Goal: Use online tool/utility: Utilize a website feature to perform a specific function

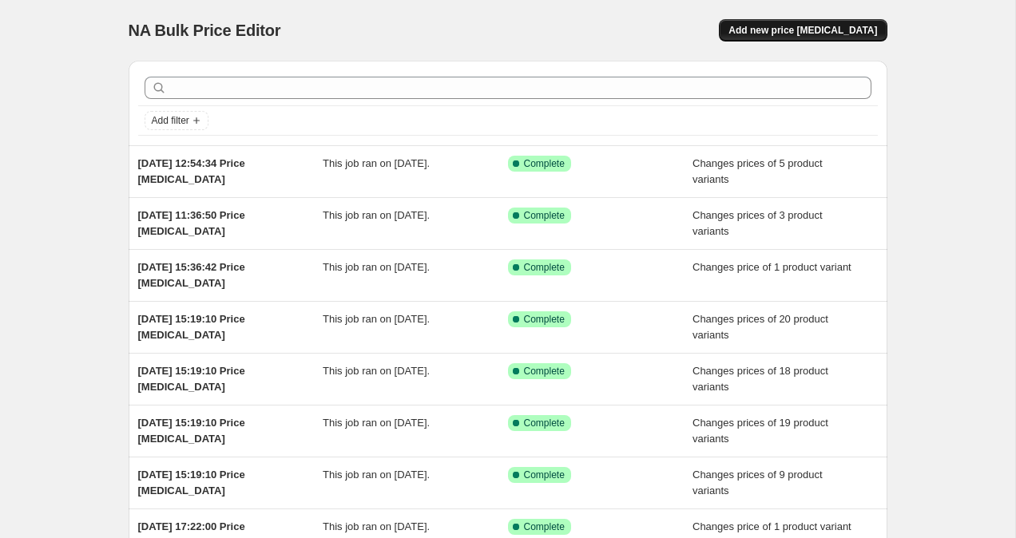
click at [784, 30] on span "Add new price change job" at bounding box center [802, 30] width 148 height 13
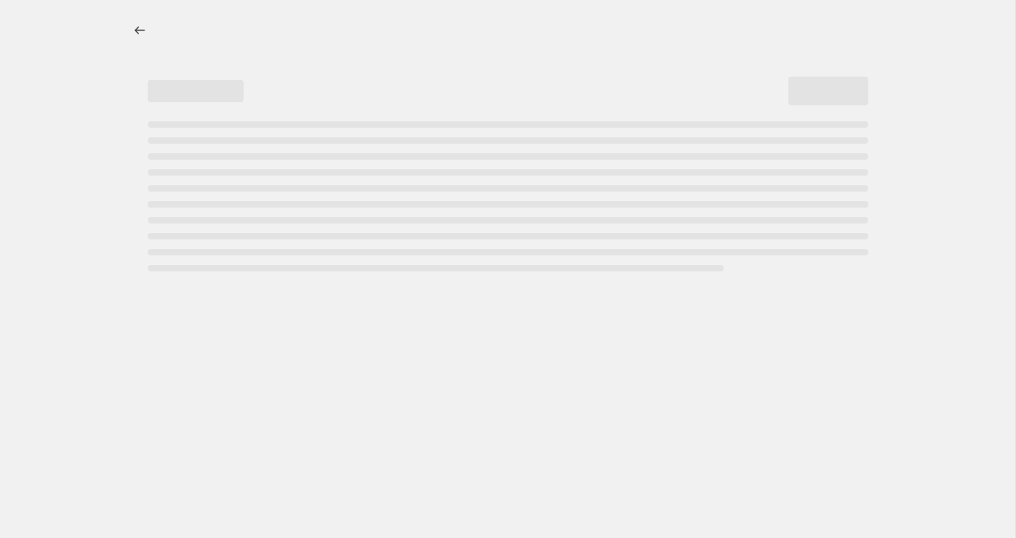
select select "percentage"
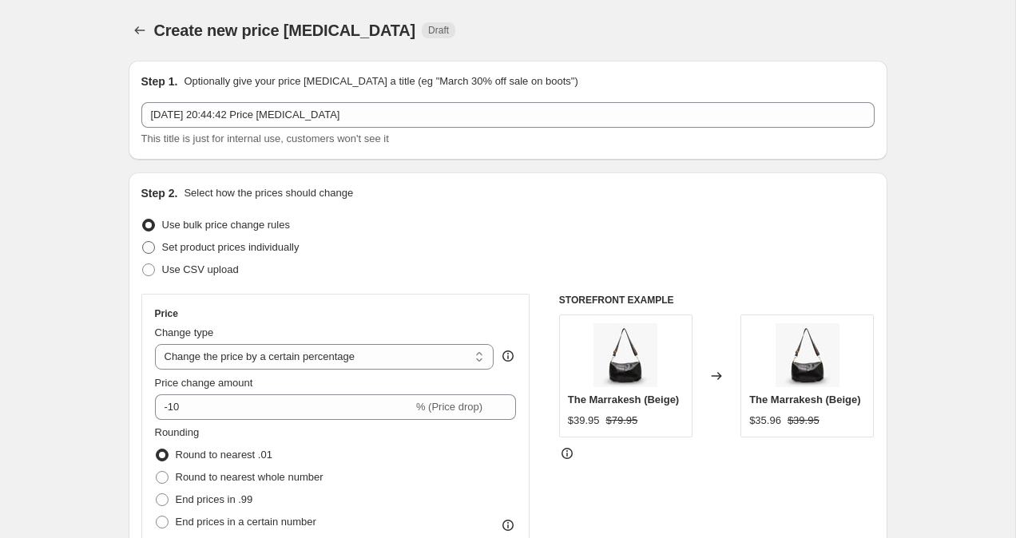
click at [148, 247] on span at bounding box center [148, 247] width 13 height 13
click at [143, 242] on input "Set product prices individually" at bounding box center [142, 241] width 1 height 1
radio input "true"
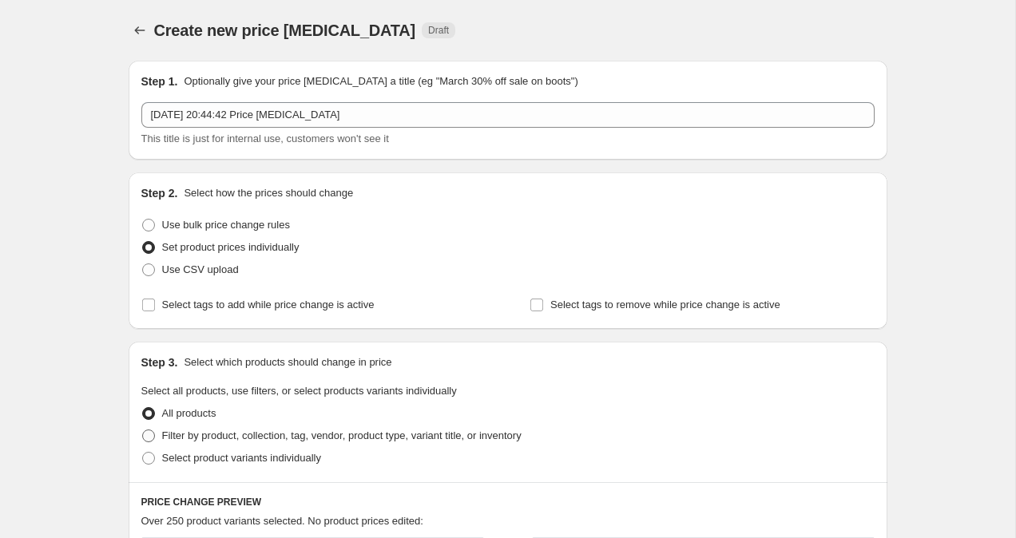
click at [150, 436] on span at bounding box center [148, 436] width 13 height 13
click at [143, 430] on input "Filter by product, collection, tag, vendor, product type, variant title, or inv…" at bounding box center [142, 430] width 1 height 1
radio input "true"
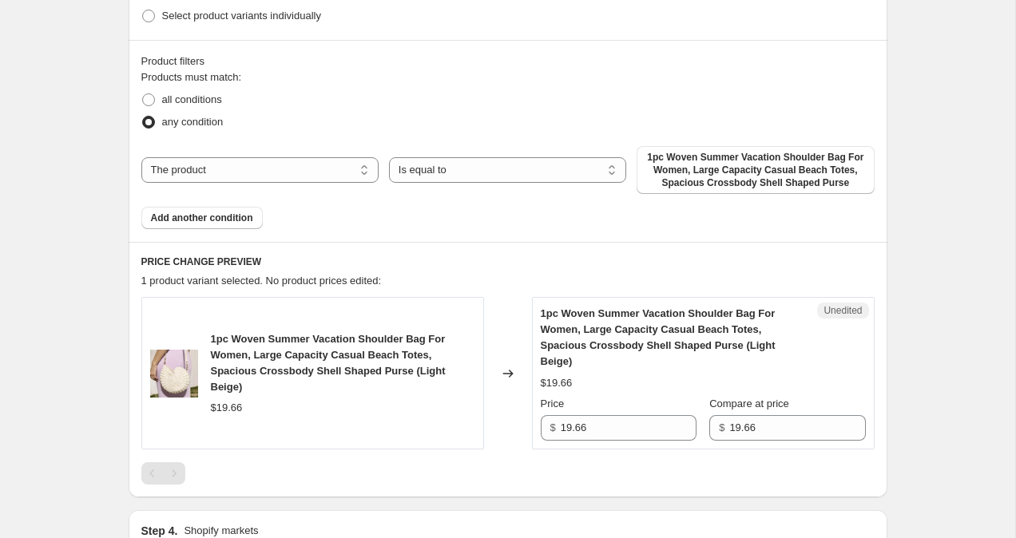
scroll to position [467, 0]
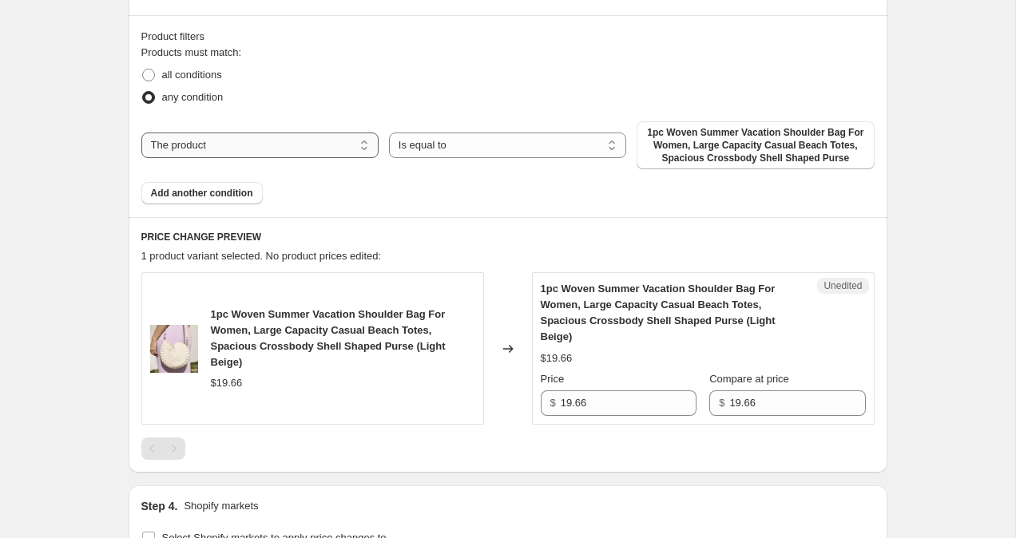
click at [294, 141] on select "The product The product's collection The product's tag The product's vendor The…" at bounding box center [259, 146] width 237 height 26
select select "collection"
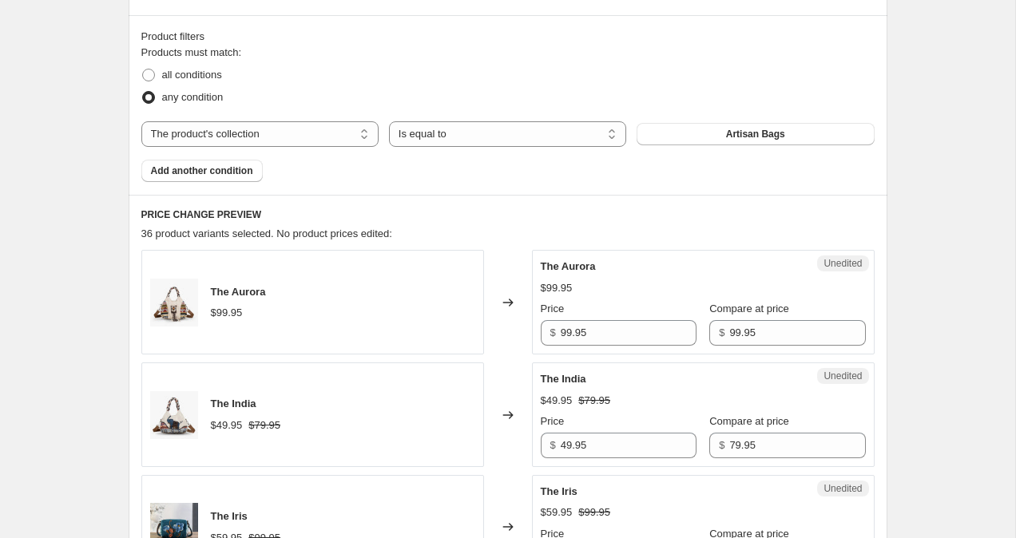
click at [713, 120] on div "Products must match: all conditions any condition The product The product's col…" at bounding box center [507, 113] width 733 height 137
click at [711, 127] on button "Artisan Bags" at bounding box center [754, 134] width 237 height 22
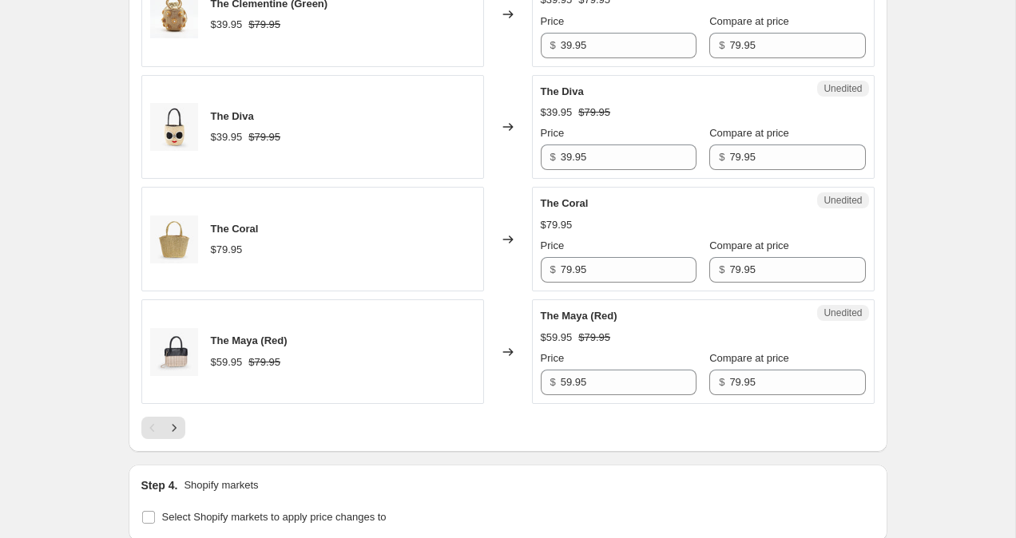
scroll to position [2804, 0]
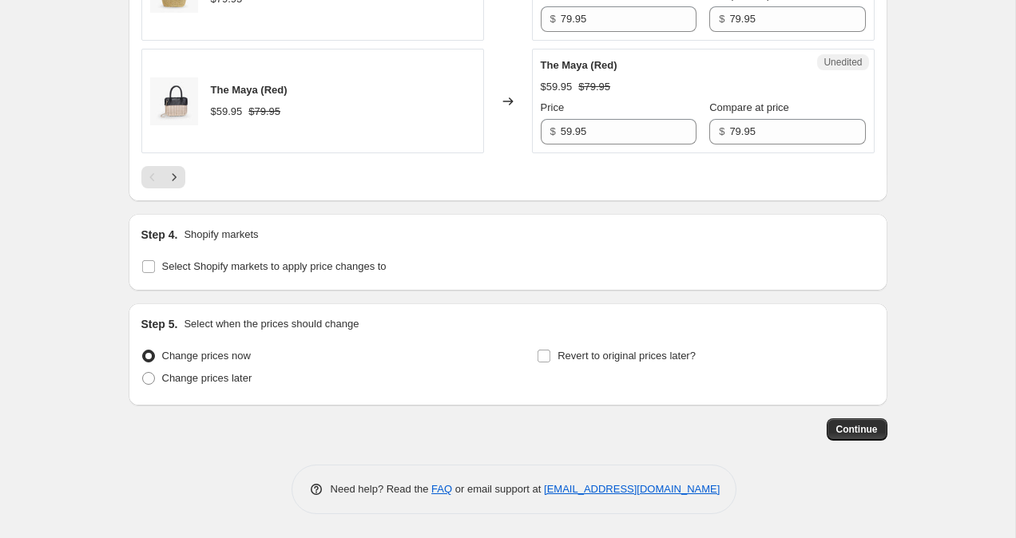
click at [138, 268] on div "Step 4. Shopify markets Select Shopify markets to apply price changes to" at bounding box center [508, 252] width 758 height 77
click at [144, 270] on input "Select Shopify markets to apply price changes to" at bounding box center [148, 266] width 13 height 13
checkbox input "true"
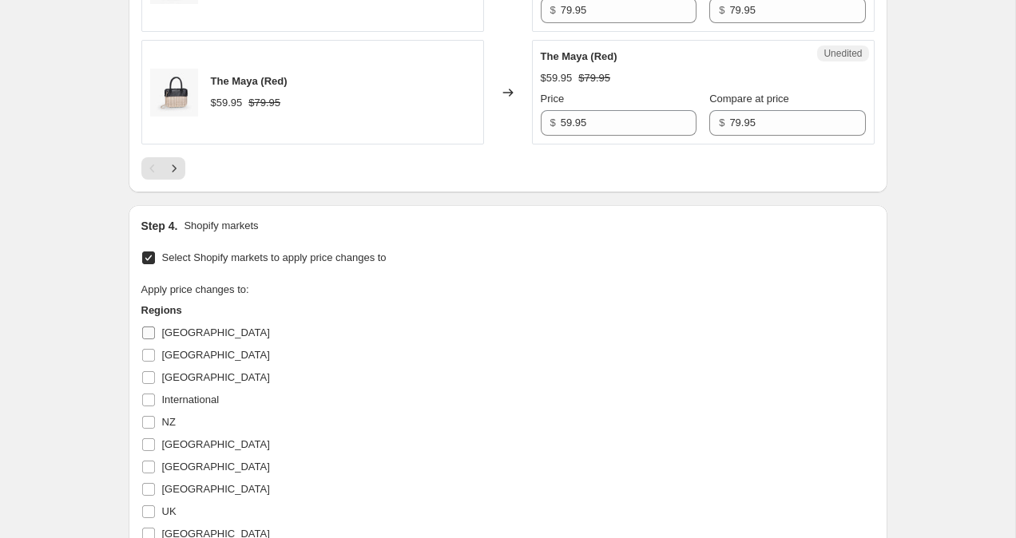
scroll to position [2817, 0]
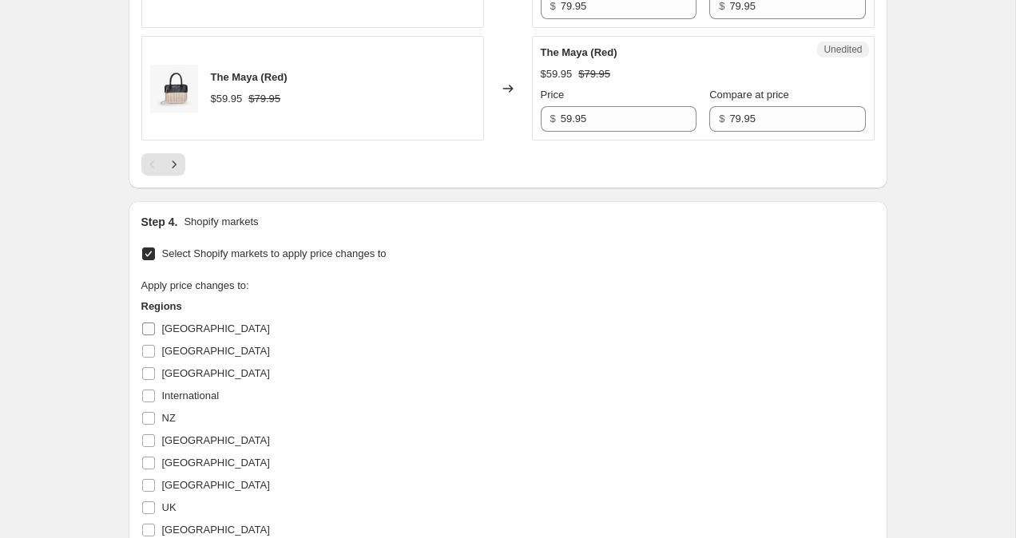
click at [146, 325] on input "Australia" at bounding box center [148, 329] width 13 height 13
checkbox input "true"
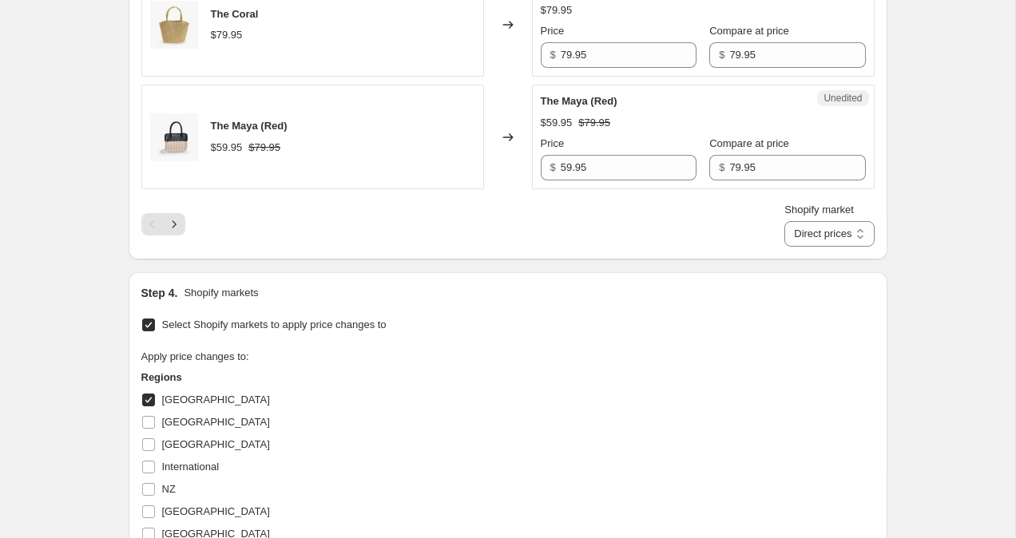
scroll to position [3044, 0]
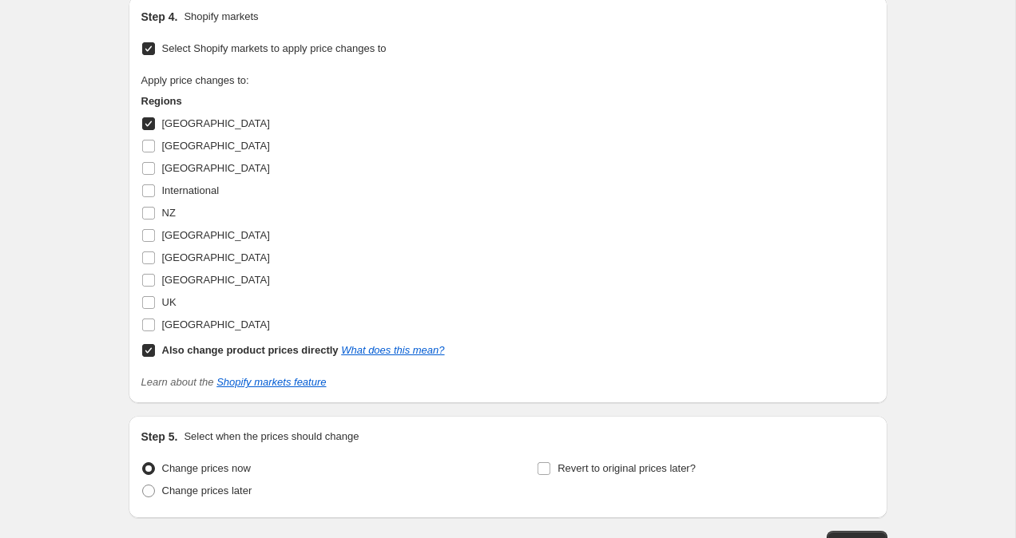
click at [150, 348] on input "Also change product prices directly What does this mean?" at bounding box center [148, 350] width 13 height 13
checkbox input "false"
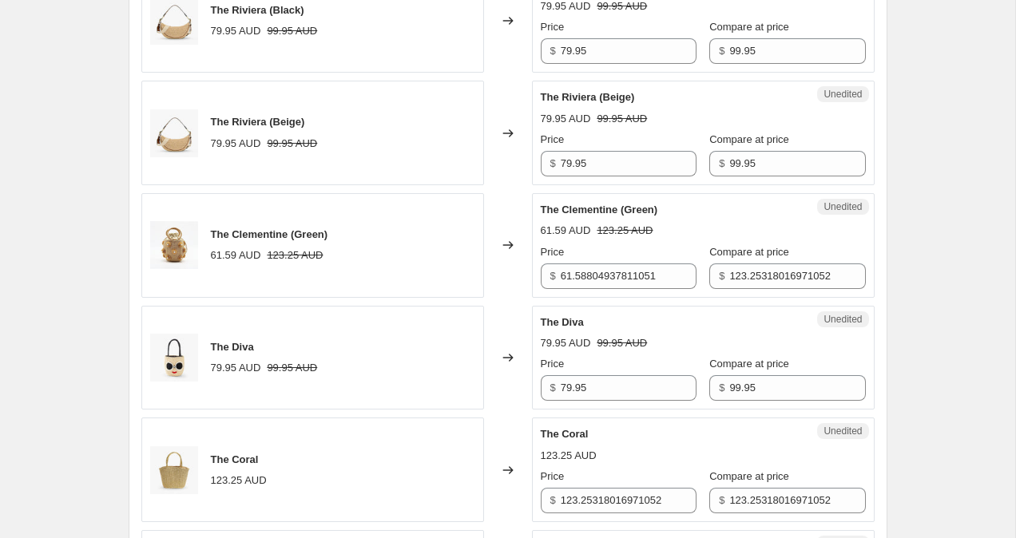
scroll to position [2320, 0]
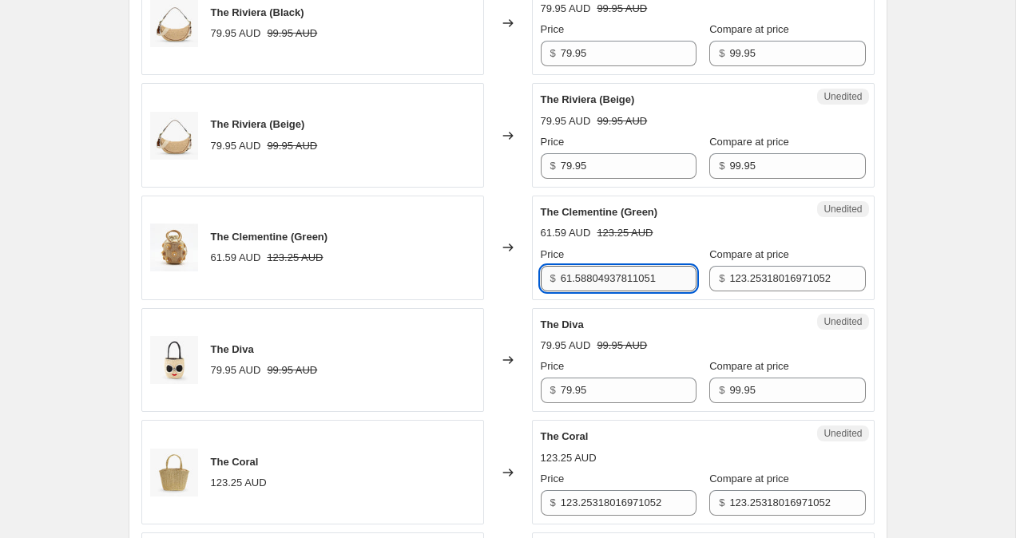
drag, startPoint x: 563, startPoint y: 281, endPoint x: 667, endPoint y: 287, distance: 103.9
click at [667, 287] on input "61.58804937811051" at bounding box center [628, 279] width 136 height 26
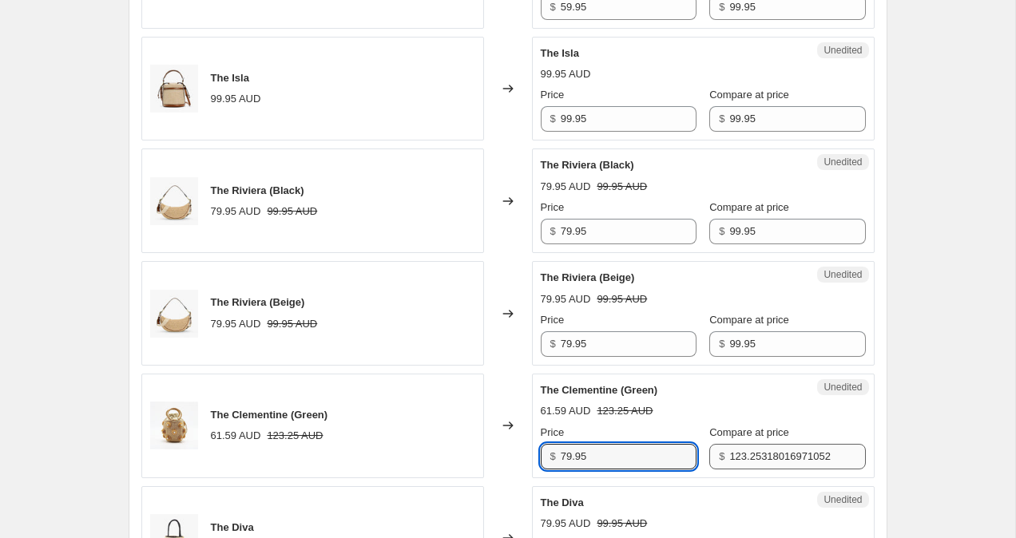
scroll to position [2227, 0]
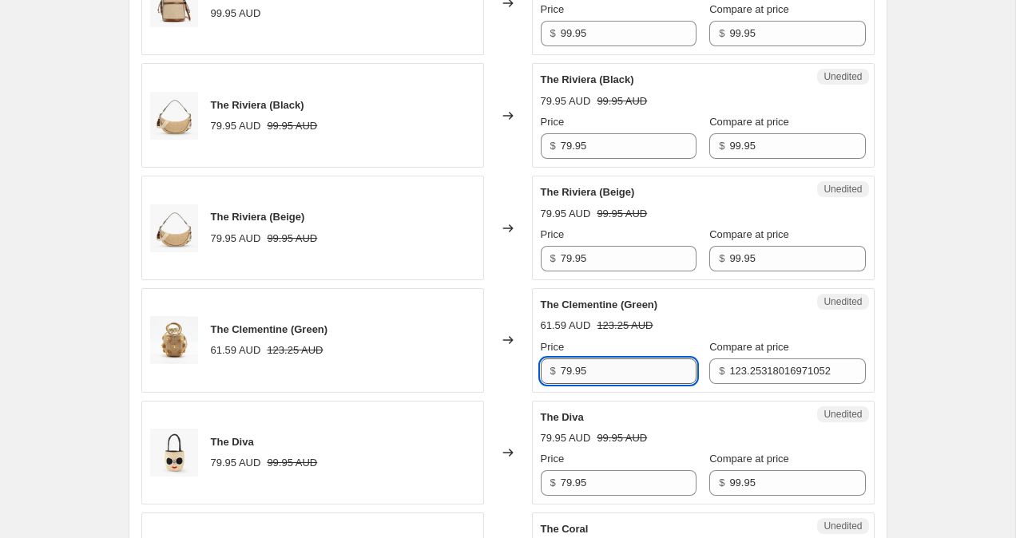
click at [568, 370] on input "79.95" at bounding box center [628, 371] width 136 height 26
type input "99.95"
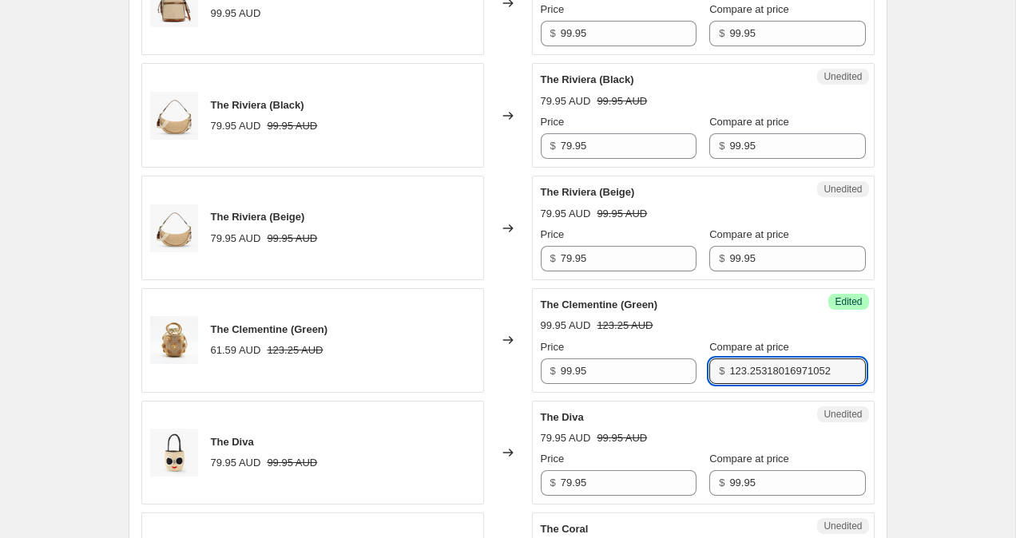
drag, startPoint x: 715, startPoint y: 370, endPoint x: 847, endPoint y: 369, distance: 132.5
click at [847, 369] on div "Success Edited The Clementine (Green) 99.95 AUD 123.25 AUD Price $ 99.95 Compar…" at bounding box center [703, 340] width 342 height 105
type input "99.95"
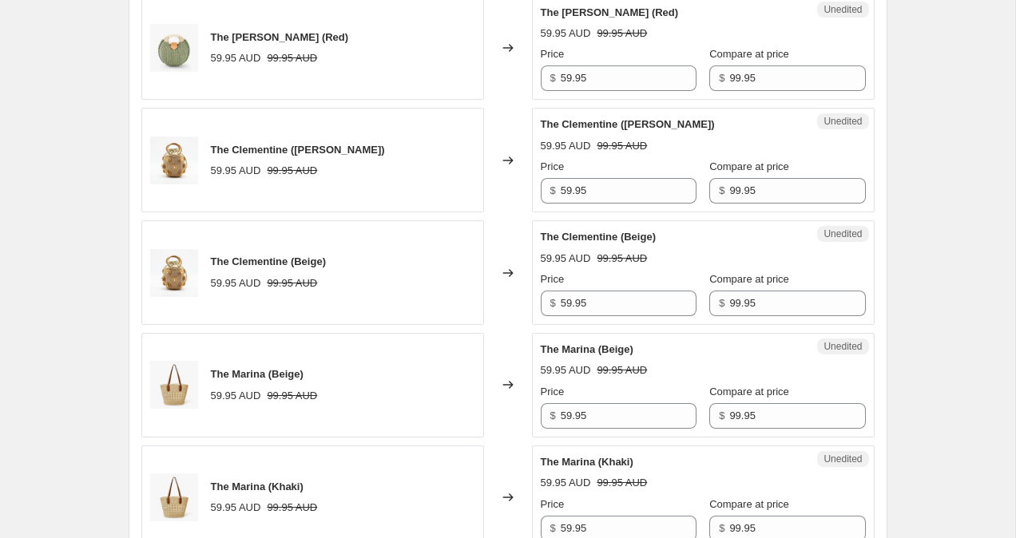
scroll to position [1621, 0]
drag, startPoint x: 565, startPoint y: 188, endPoint x: 529, endPoint y: 188, distance: 35.9
click at [529, 188] on div "The Clementine (Brown) 59.95 AUD 99.95 AUD Changed to Unedited The Clementine (…" at bounding box center [507, 159] width 733 height 105
type input "99.95"
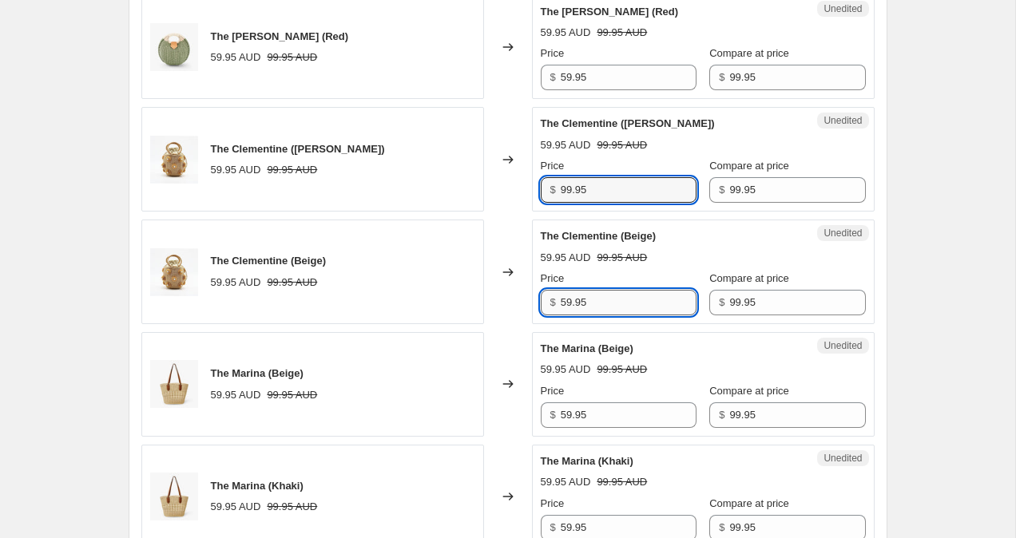
click at [568, 302] on input "59.95" at bounding box center [628, 303] width 136 height 26
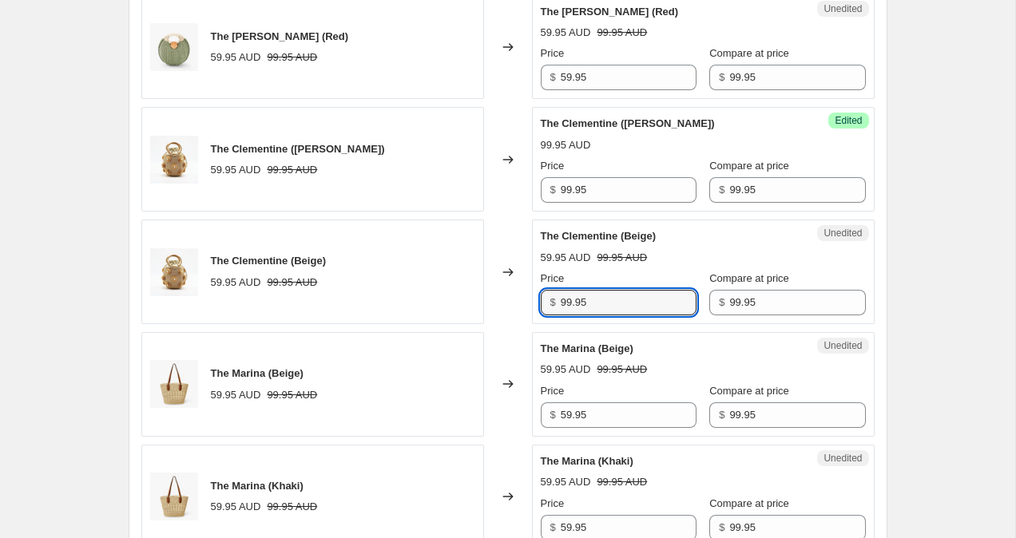
type input "99.95"
click at [951, 201] on div "Create new price change job. This page is ready Create new price change job Dra…" at bounding box center [507, 215] width 1015 height 3672
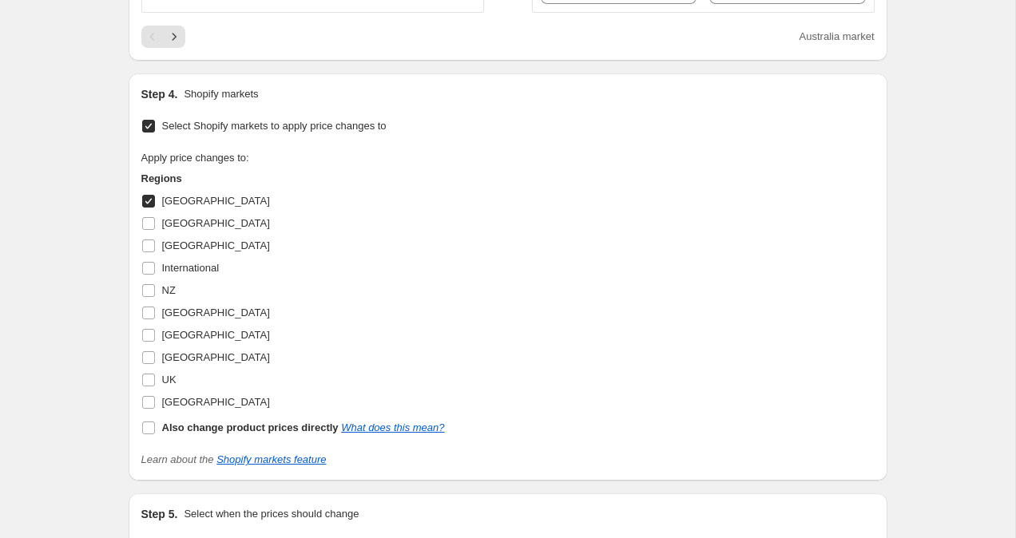
scroll to position [3046, 0]
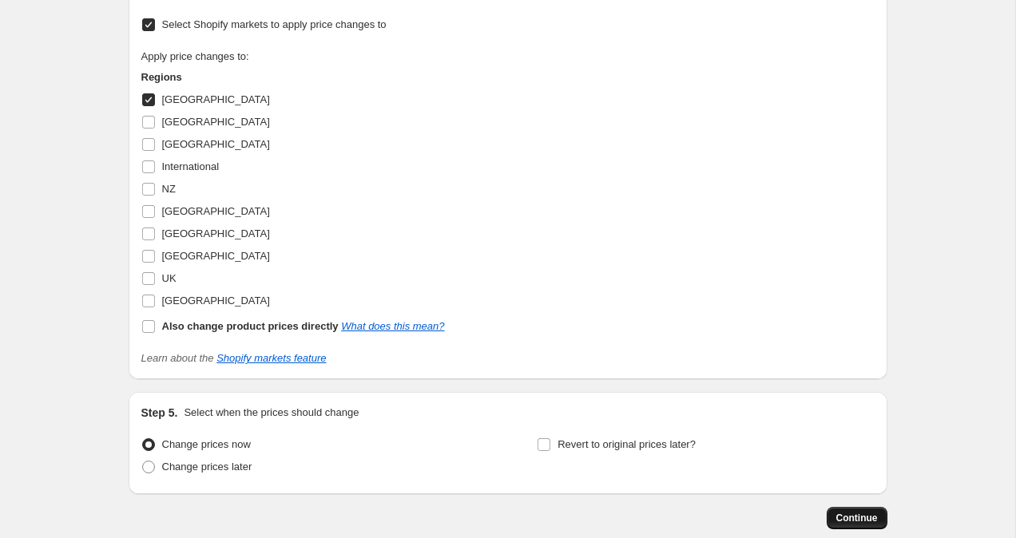
click at [847, 513] on span "Continue" at bounding box center [857, 518] width 42 height 13
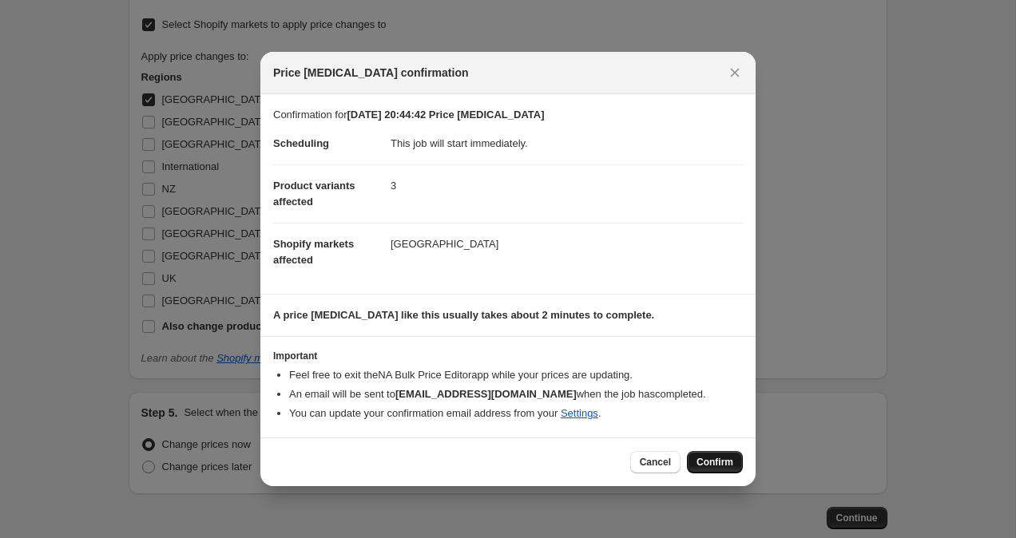
click at [723, 473] on button "Confirm" at bounding box center [715, 462] width 56 height 22
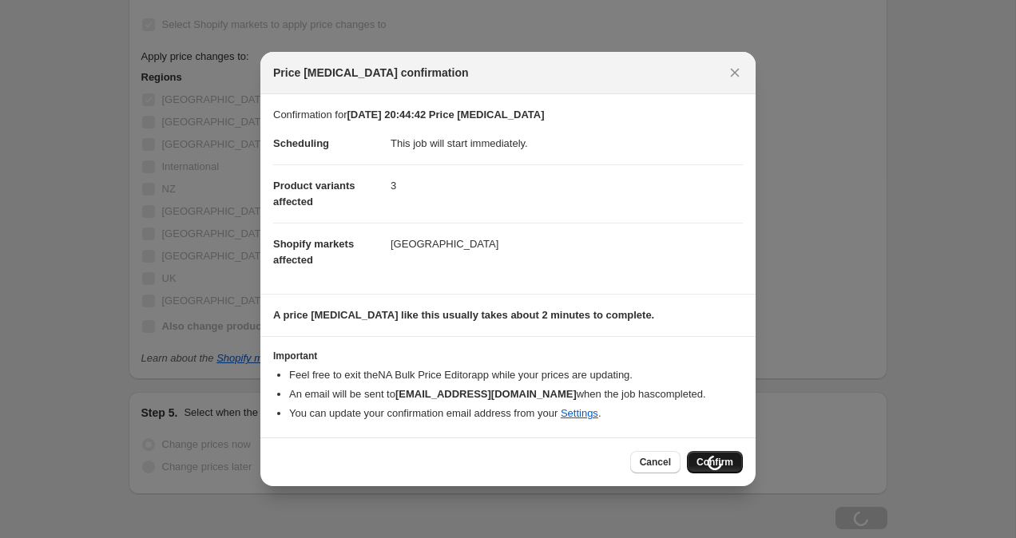
scroll to position [3046, 0]
